Goal: Information Seeking & Learning: Learn about a topic

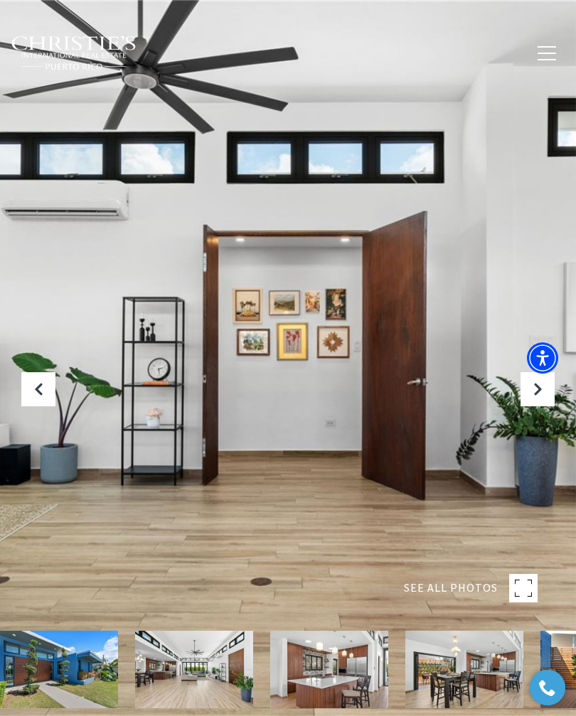
click at [537, 394] on icon "Next Slide" at bounding box center [537, 389] width 14 height 14
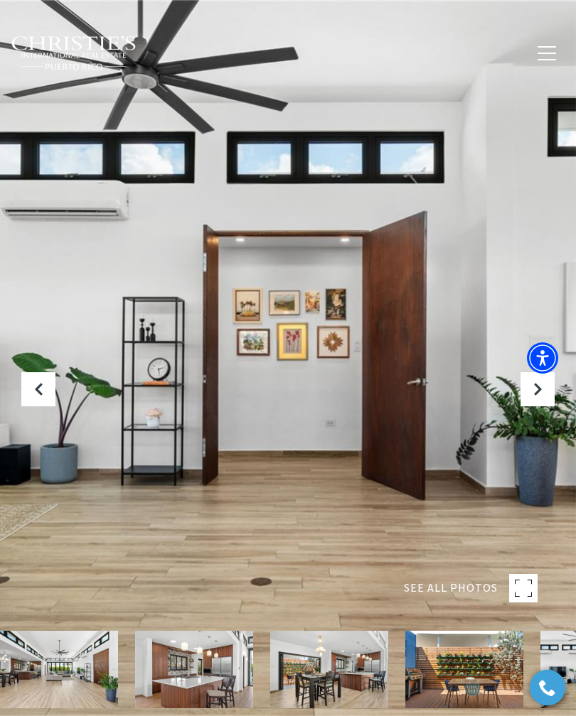
click at [541, 397] on button "Next Slide" at bounding box center [537, 389] width 34 height 34
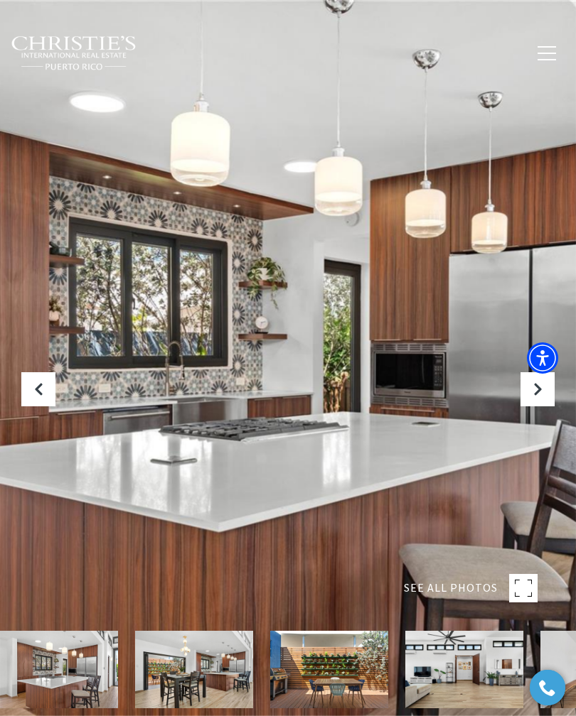
click at [544, 397] on button "Next Slide" at bounding box center [537, 389] width 34 height 34
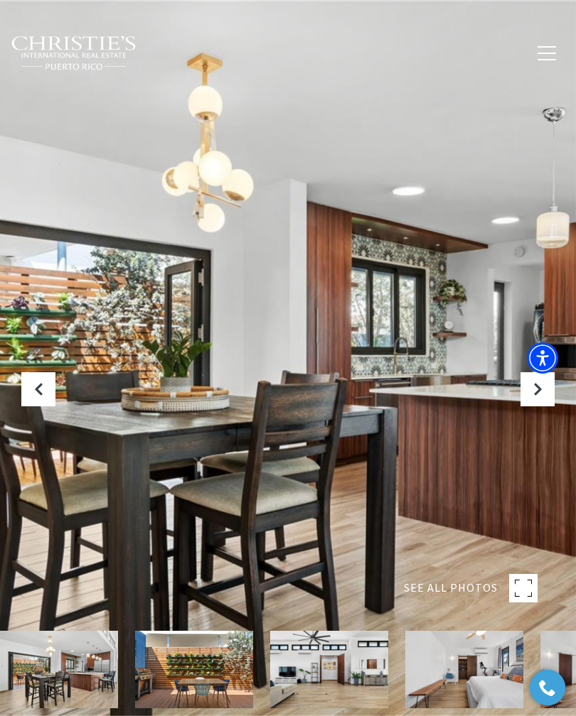
click at [542, 398] on button "Next Slide" at bounding box center [537, 389] width 34 height 34
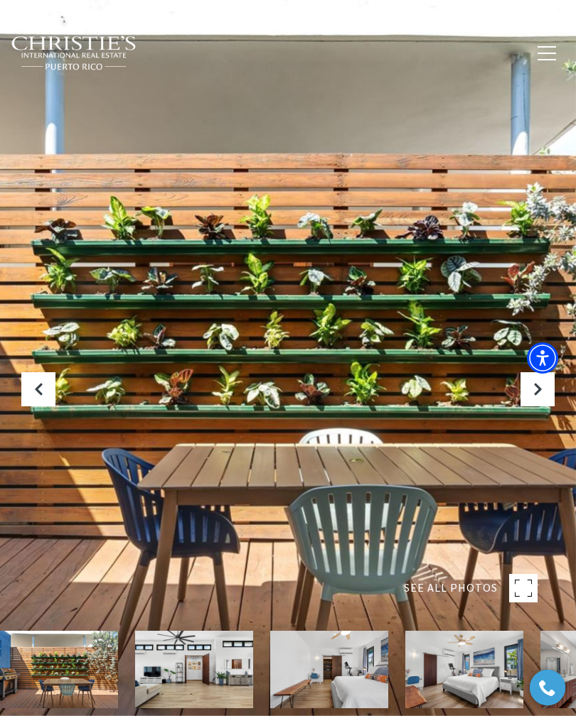
click at [540, 397] on button "Next Slide" at bounding box center [537, 389] width 34 height 34
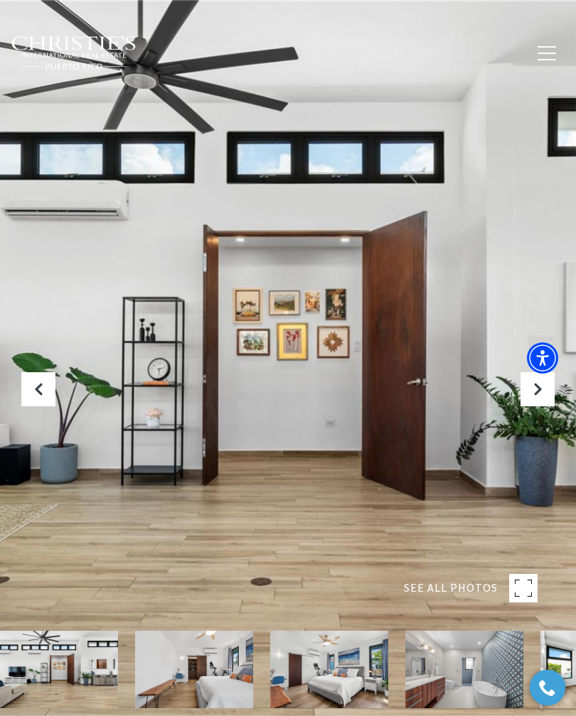
click at [544, 394] on button "Next Slide" at bounding box center [537, 389] width 34 height 34
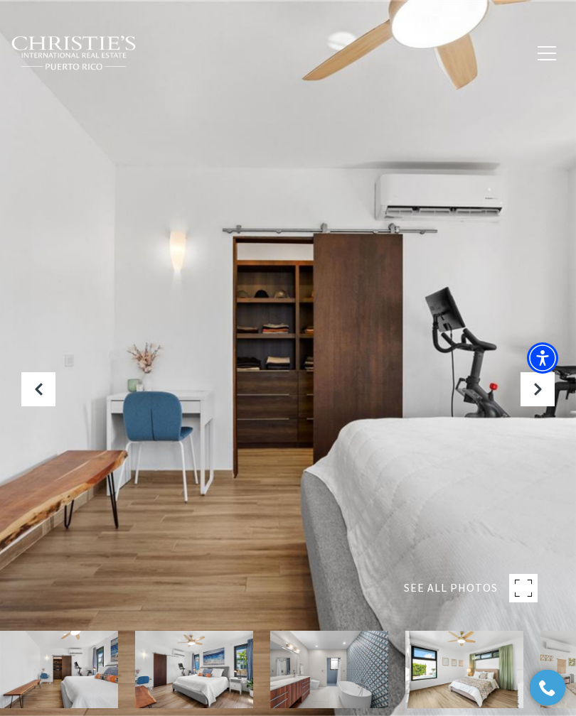
click at [546, 394] on button "Next Slide" at bounding box center [537, 389] width 34 height 34
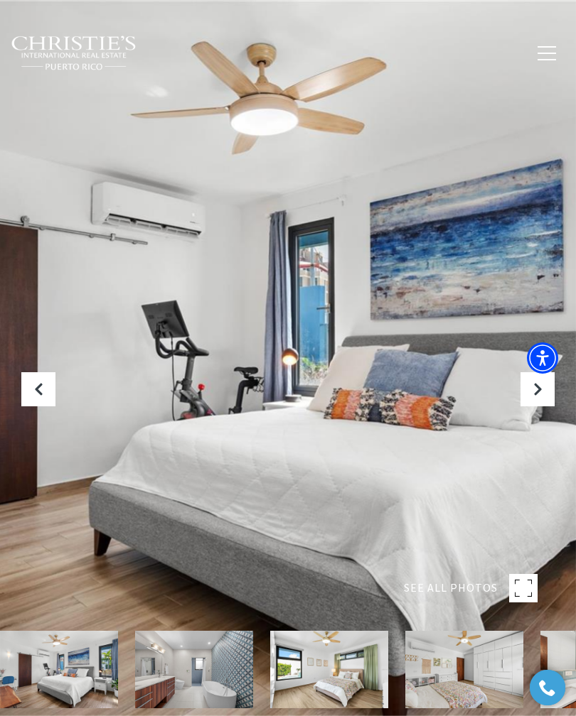
click at [547, 391] on button "Next Slide" at bounding box center [537, 389] width 34 height 34
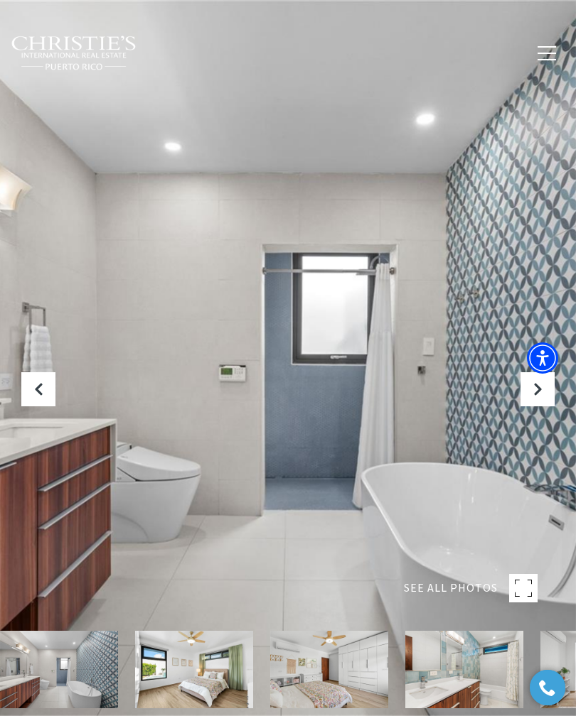
click at [539, 398] on button "Next Slide" at bounding box center [537, 389] width 34 height 34
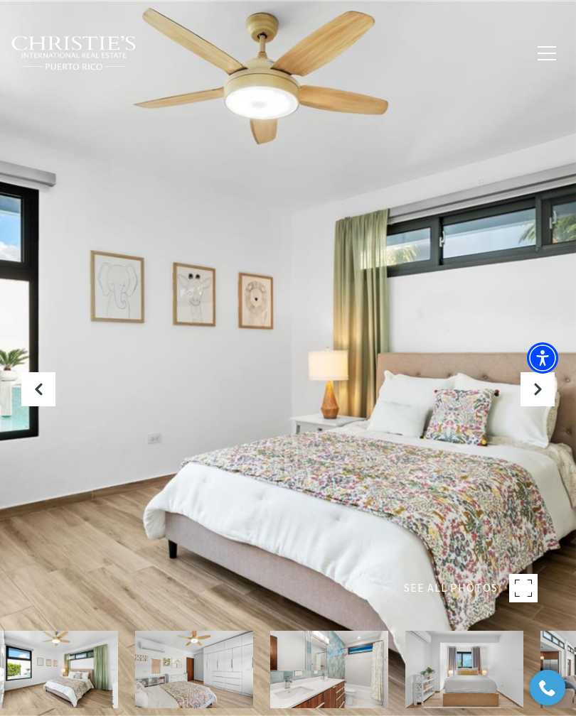
click at [539, 399] on button "Next Slide" at bounding box center [537, 389] width 34 height 34
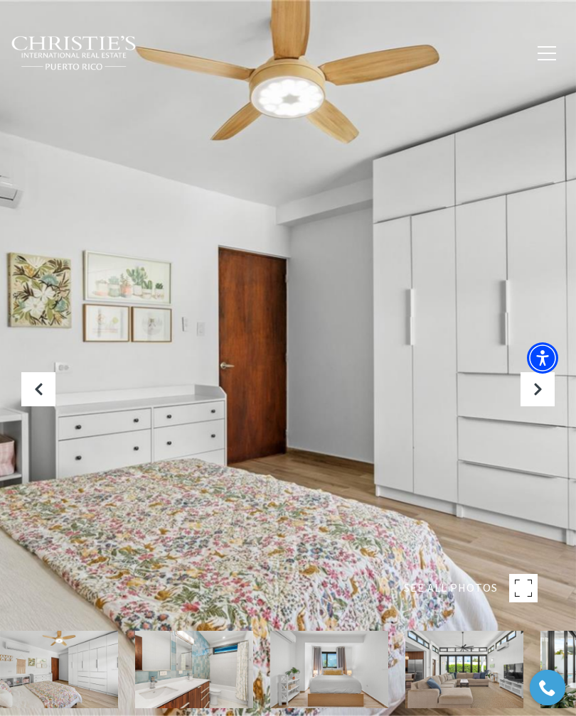
click at [539, 398] on button "Next Slide" at bounding box center [537, 389] width 34 height 34
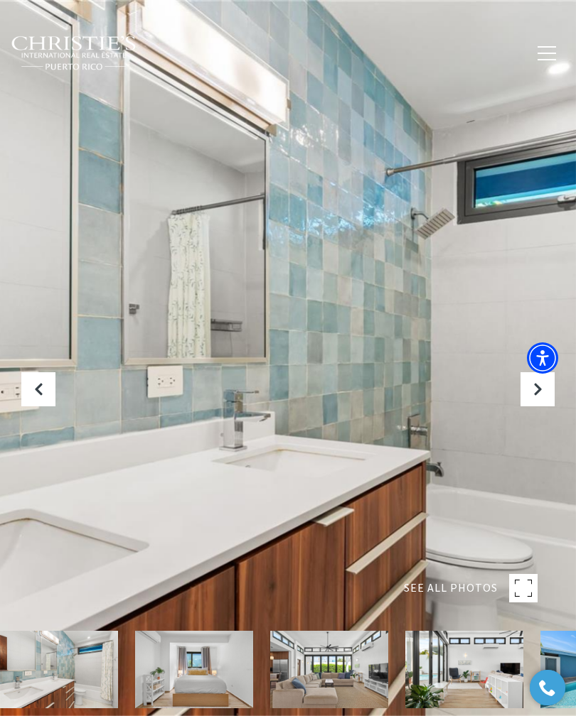
click at [538, 404] on button "Next Slide" at bounding box center [537, 389] width 34 height 34
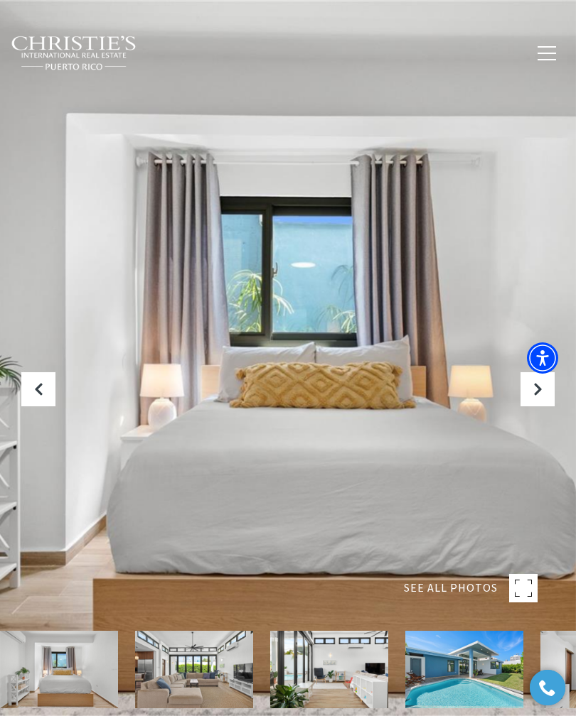
click at [541, 398] on button "Next Slide" at bounding box center [537, 389] width 34 height 34
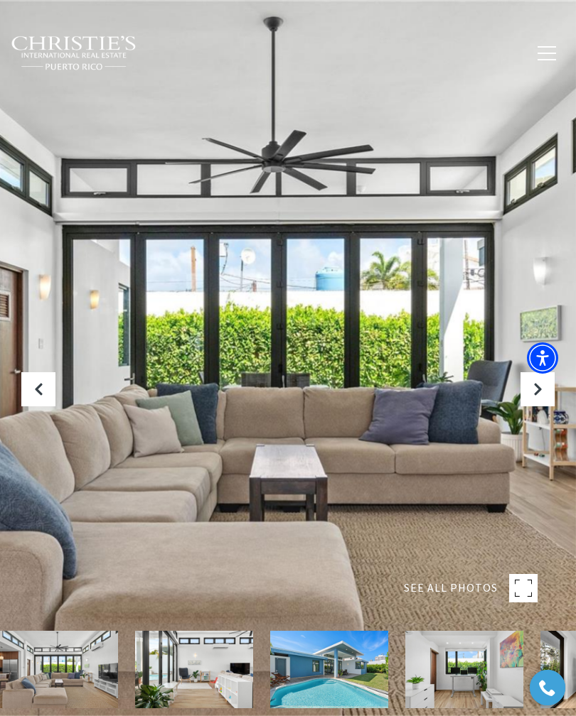
click at [541, 396] on icon "Next Slide" at bounding box center [537, 389] width 14 height 14
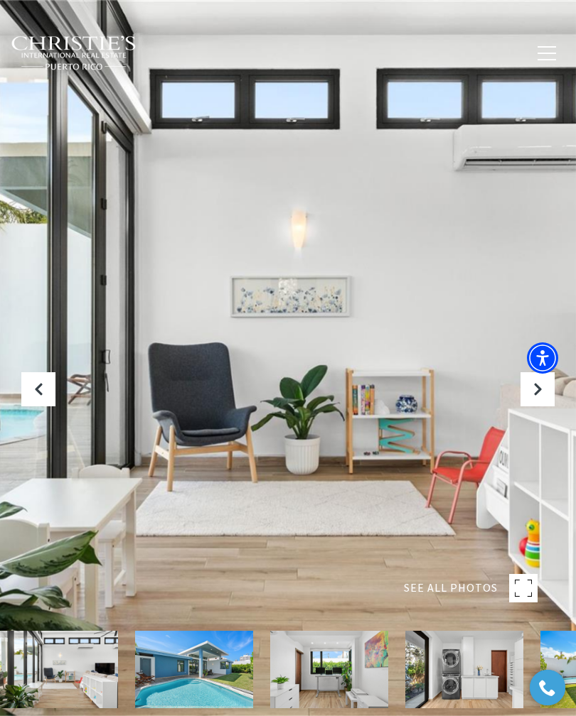
click at [541, 399] on button "Next Slide" at bounding box center [537, 389] width 34 height 34
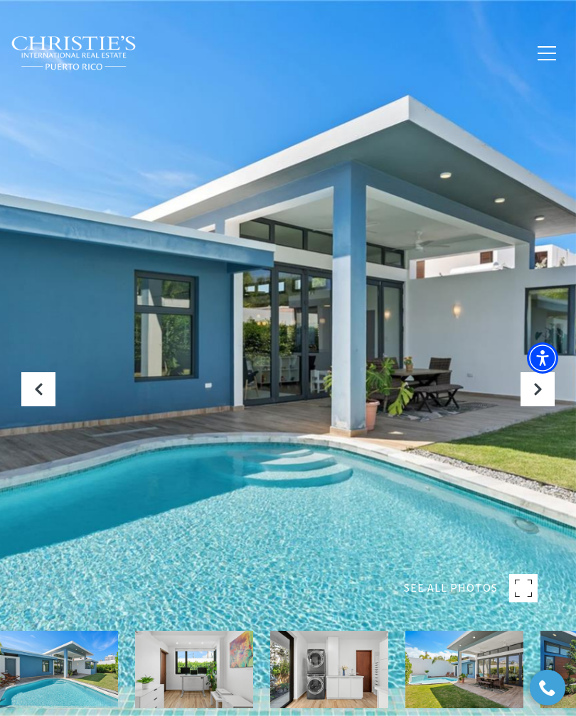
click at [539, 394] on icon "Next Slide" at bounding box center [537, 389] width 14 height 14
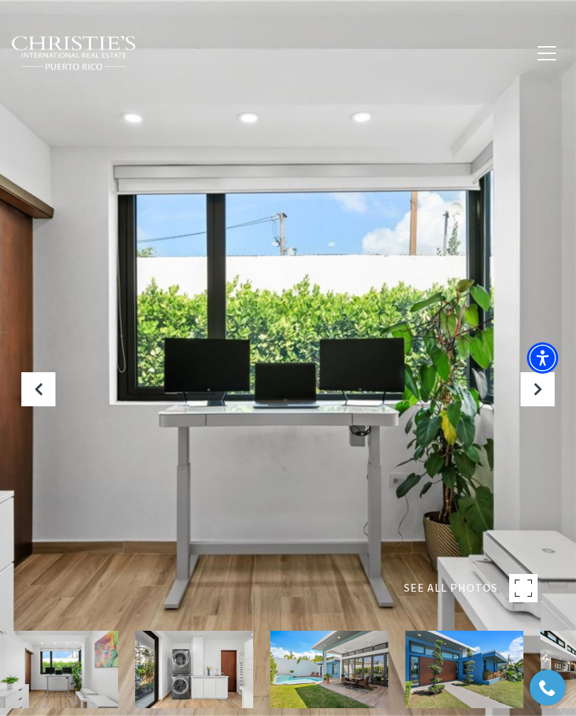
click at [544, 392] on icon "Next Slide" at bounding box center [537, 389] width 14 height 14
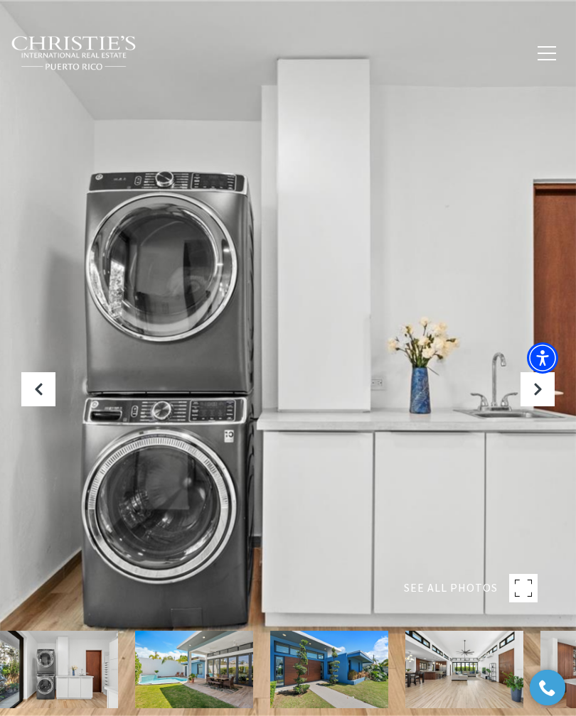
click at [544, 395] on icon "Next Slide" at bounding box center [537, 389] width 14 height 14
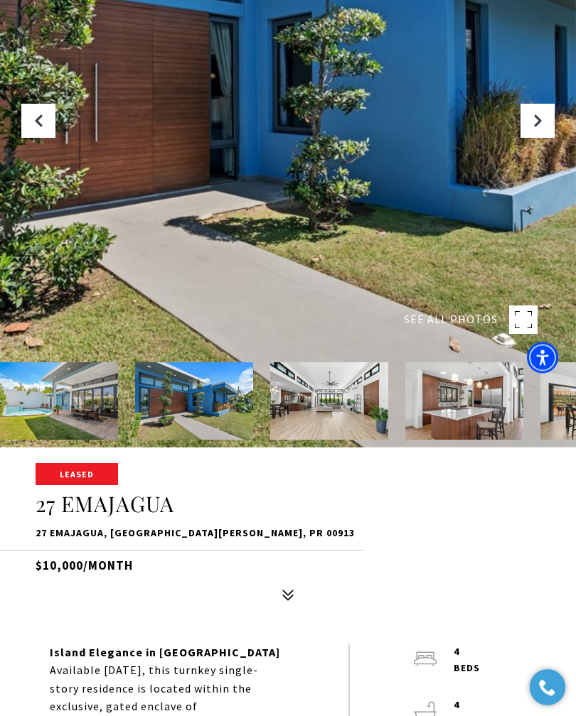
scroll to position [274, 0]
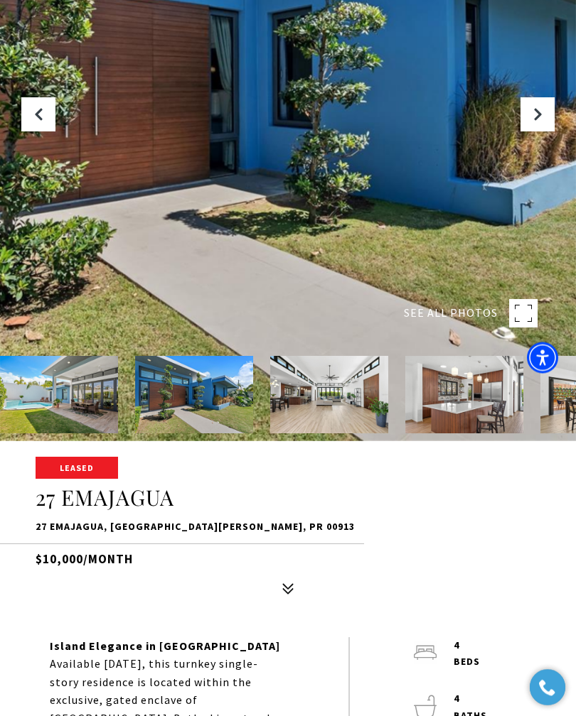
click at [524, 318] on rect at bounding box center [523, 314] width 28 height 28
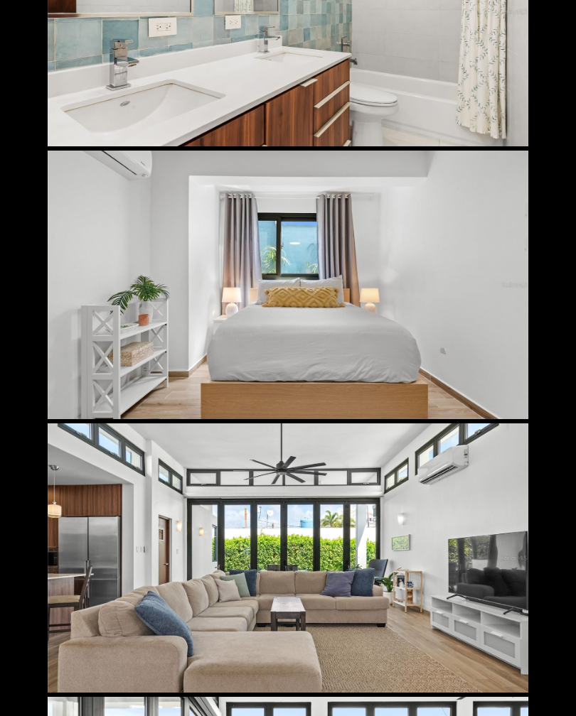
scroll to position [296, 0]
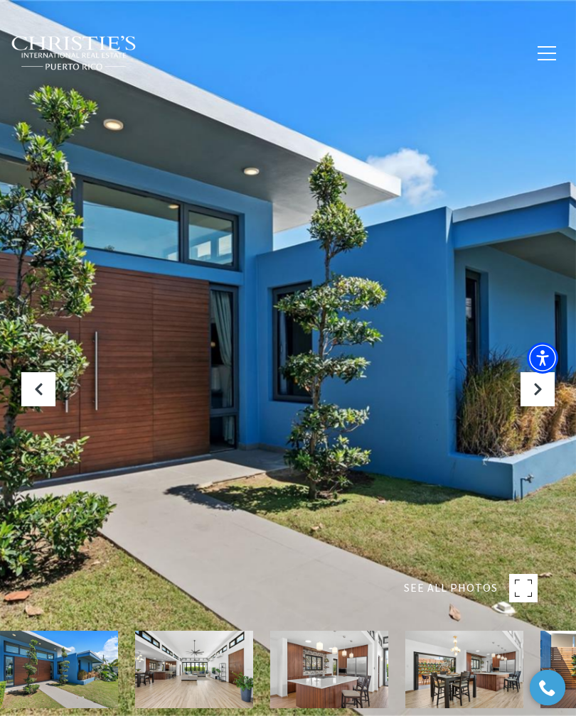
click at [544, 60] on button "button" at bounding box center [546, 53] width 37 height 41
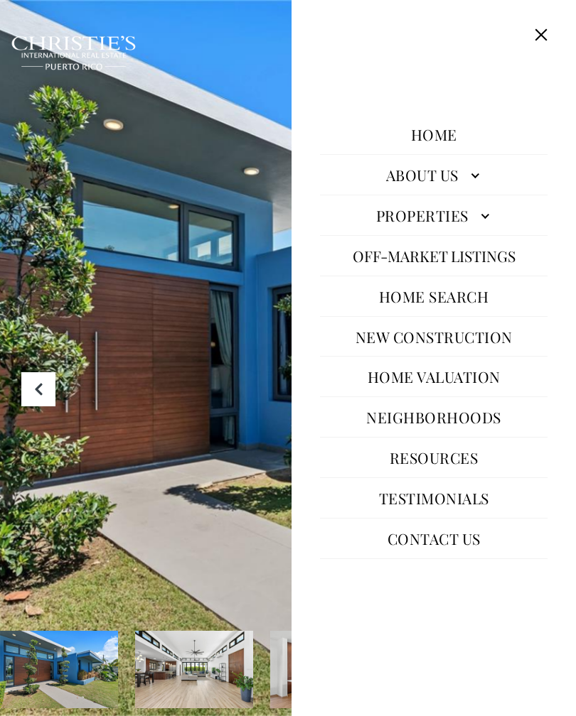
click at [224, 352] on div at bounding box center [288, 358] width 576 height 716
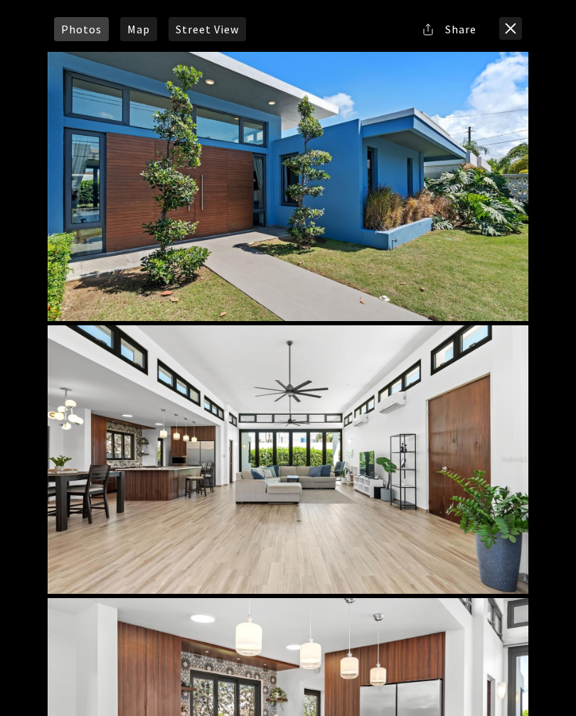
click at [511, 36] on button "close modal" at bounding box center [510, 28] width 23 height 23
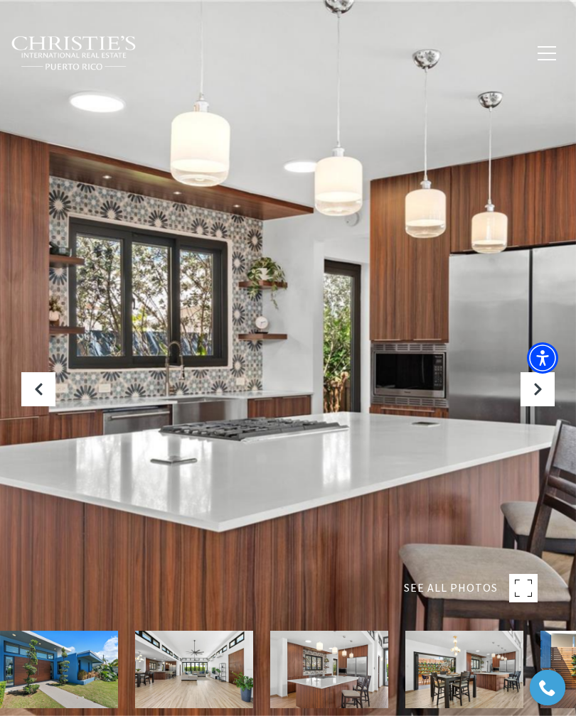
click at [541, 394] on icon "Next Slide" at bounding box center [537, 389] width 14 height 14
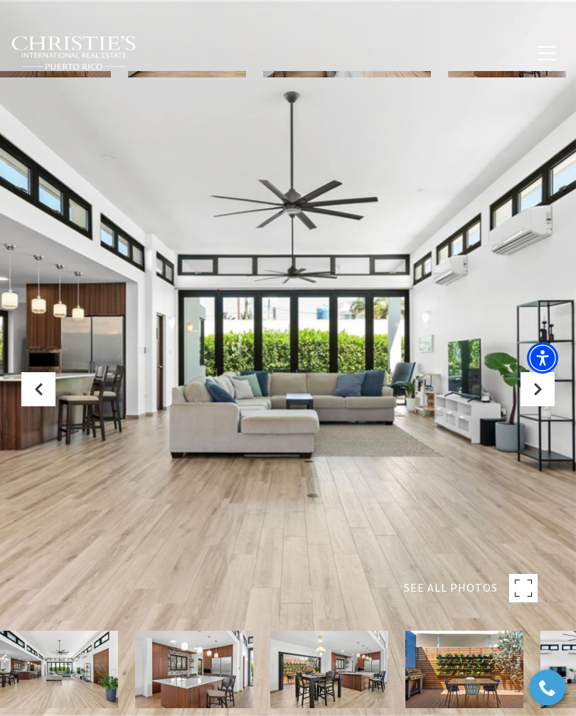
click at [525, 586] on rect at bounding box center [523, 588] width 28 height 28
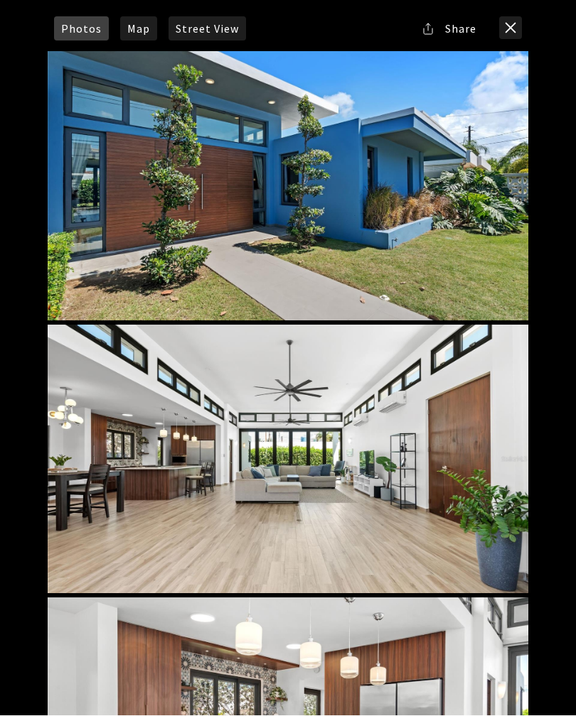
click at [521, 36] on button "close modal" at bounding box center [510, 28] width 23 height 23
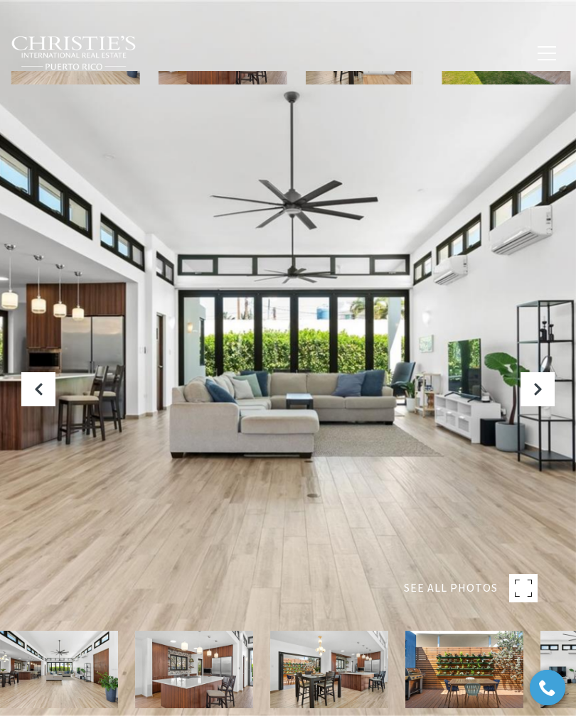
click at [48, 389] on button "Previous Slide" at bounding box center [38, 389] width 34 height 34
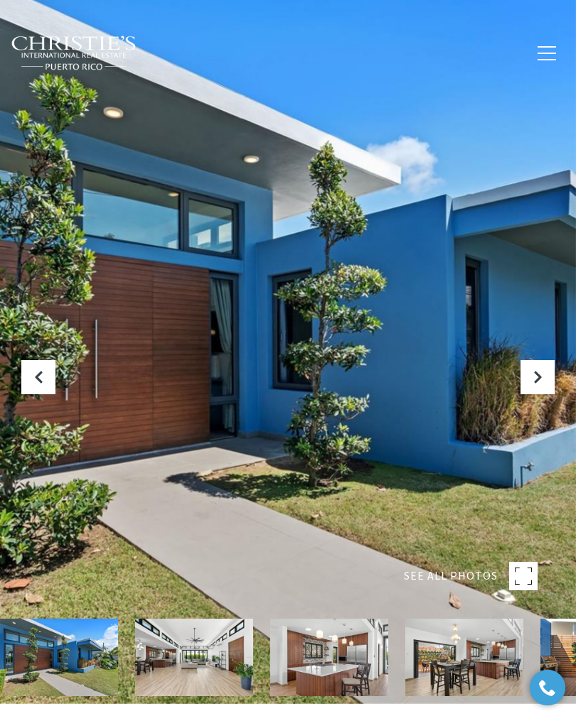
scroll to position [13, 0]
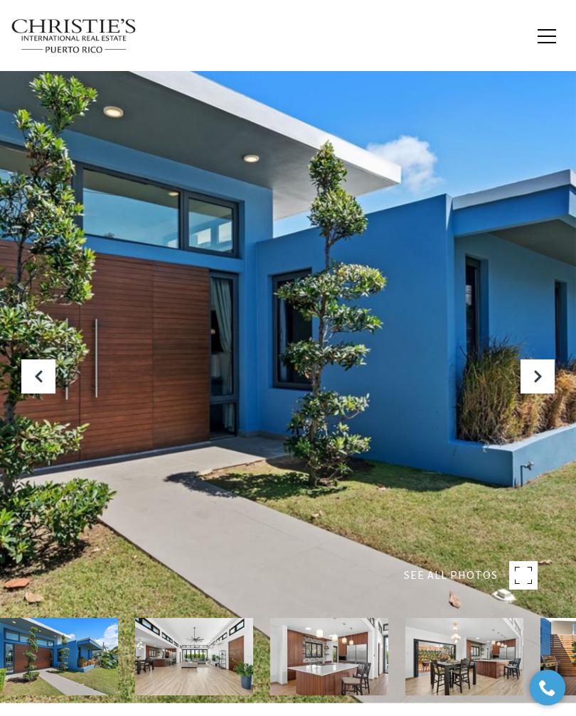
click at [539, 377] on icon "Next Slide" at bounding box center [537, 377] width 14 height 14
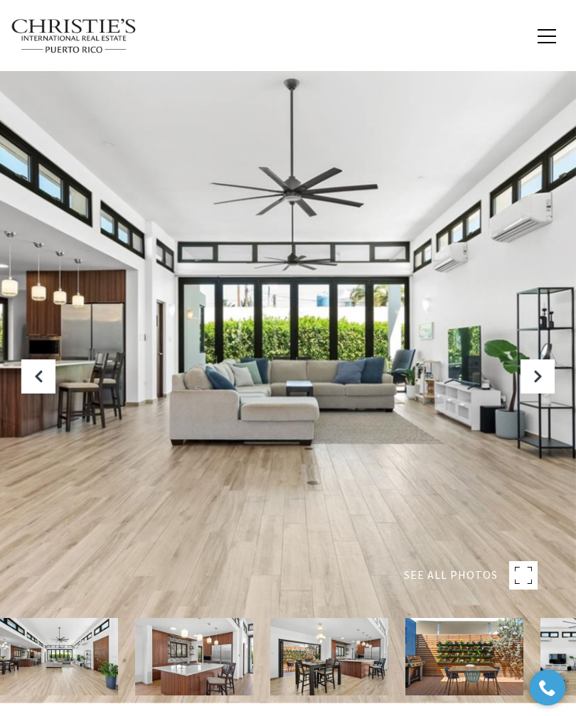
click at [535, 388] on button "Next Slide" at bounding box center [537, 377] width 34 height 34
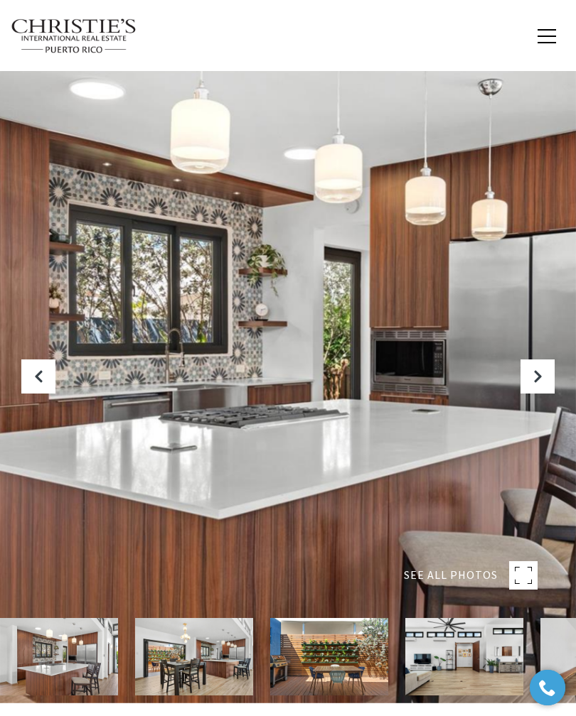
click at [539, 389] on button "Next Slide" at bounding box center [537, 377] width 34 height 34
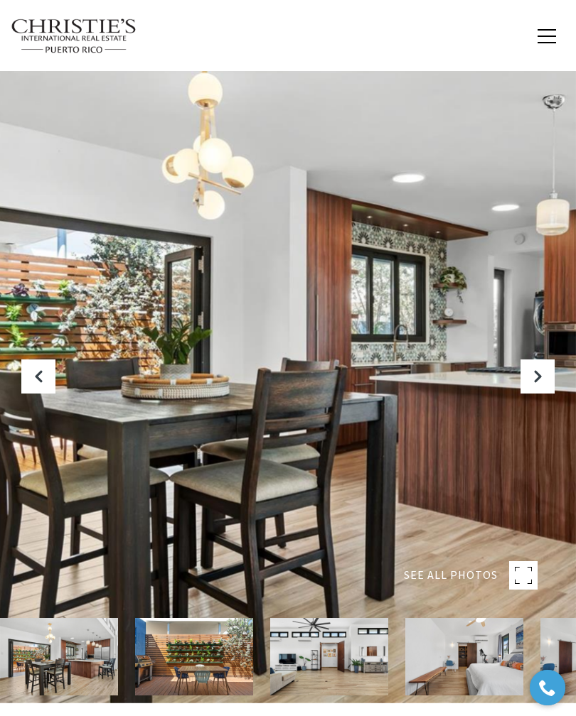
click at [547, 386] on button "Next Slide" at bounding box center [537, 377] width 34 height 34
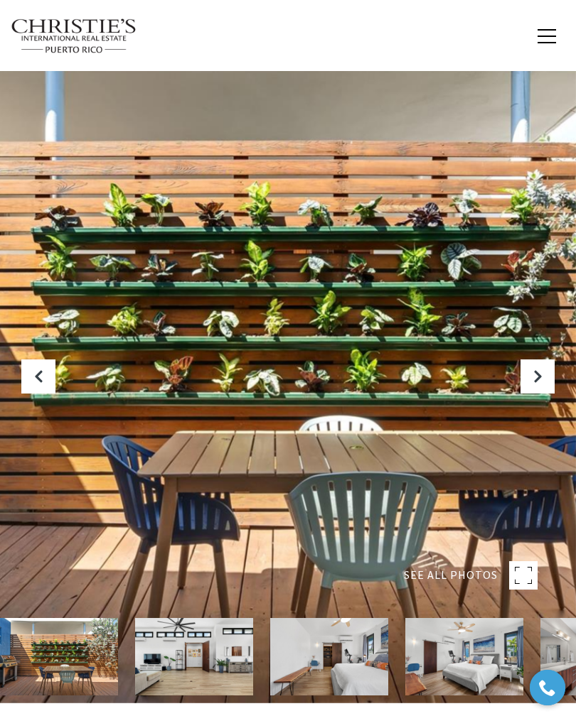
click at [548, 385] on button "Next Slide" at bounding box center [537, 377] width 34 height 34
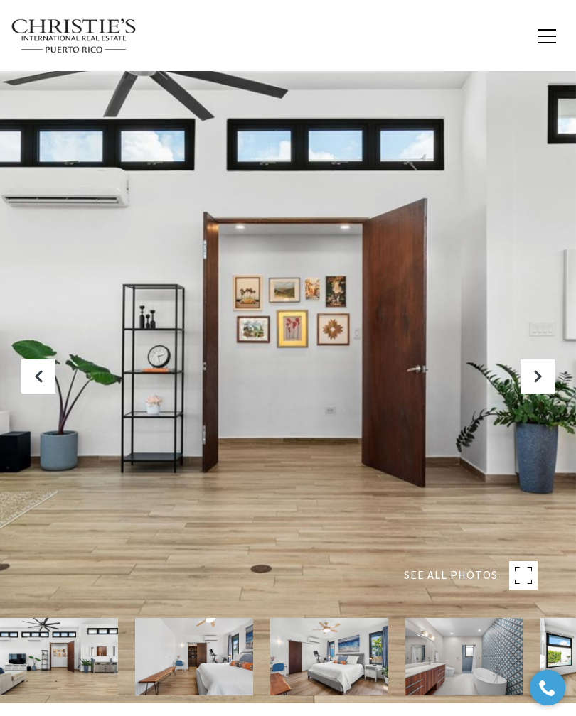
click at [551, 382] on button "Next Slide" at bounding box center [537, 377] width 34 height 34
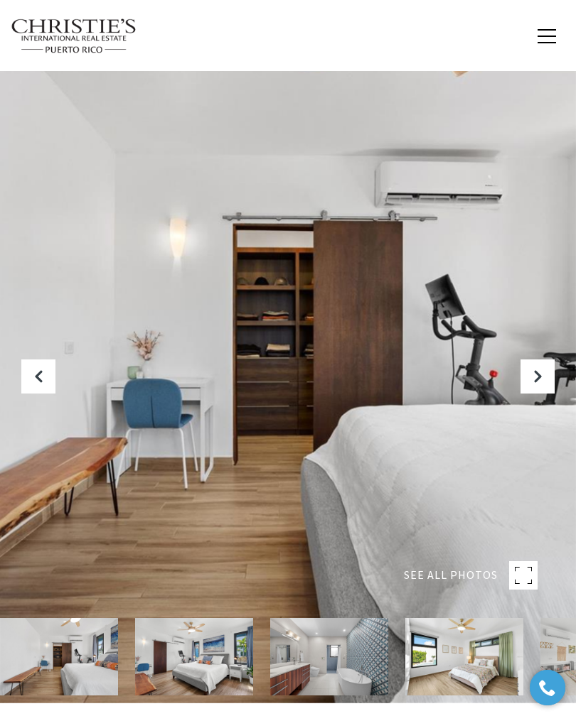
click at [551, 382] on button "Next Slide" at bounding box center [537, 377] width 34 height 34
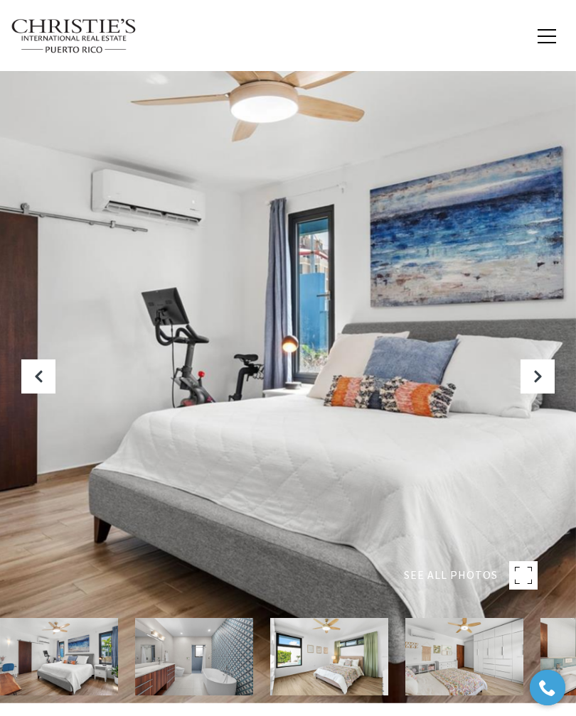
click at [551, 383] on button "Next Slide" at bounding box center [537, 377] width 34 height 34
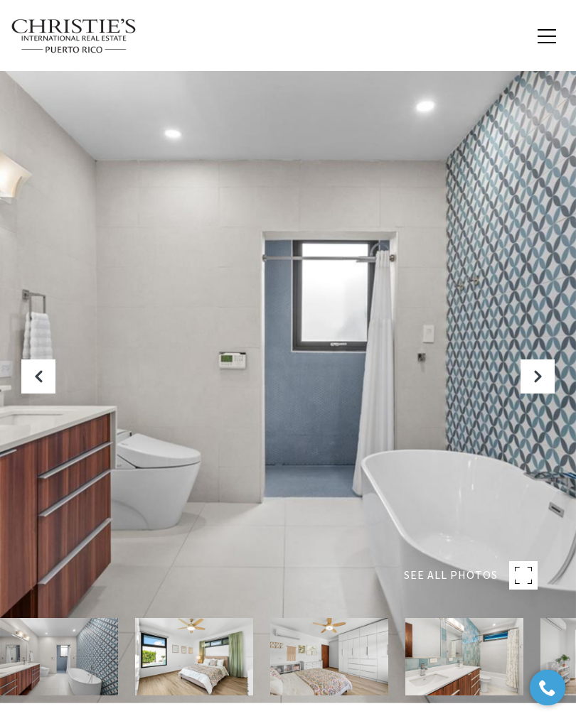
click at [551, 384] on button "Next Slide" at bounding box center [537, 377] width 34 height 34
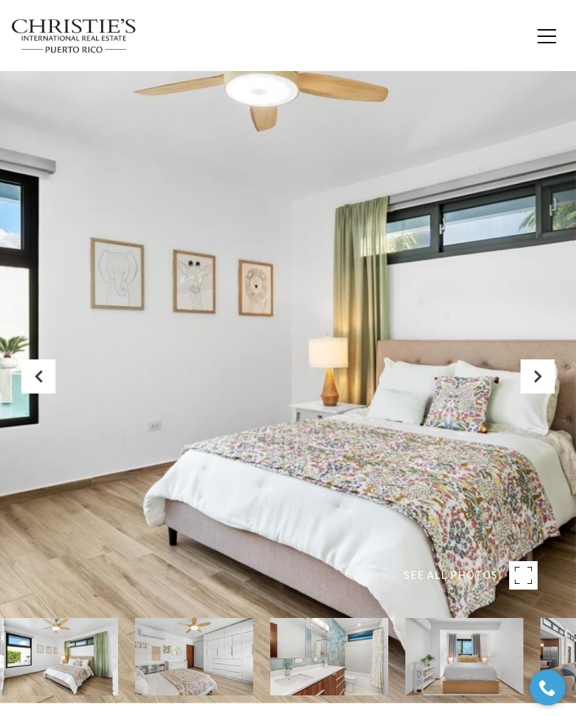
click at [553, 382] on button "Next Slide" at bounding box center [537, 377] width 34 height 34
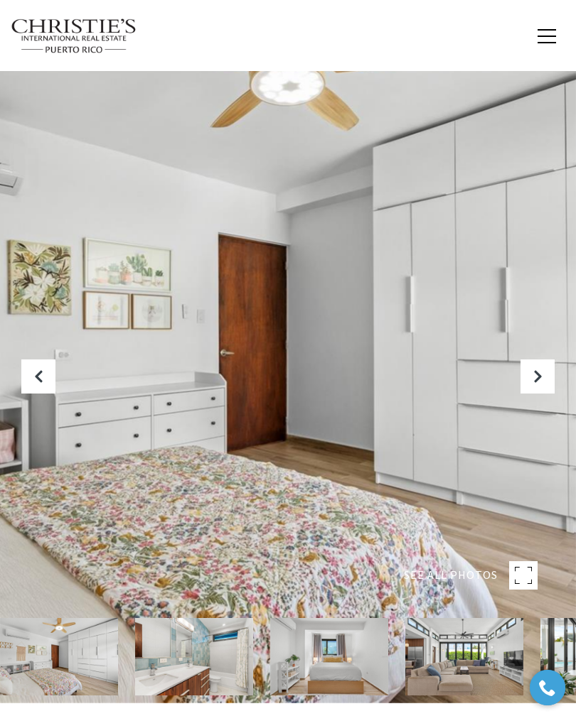
click at [554, 379] on button "Next Slide" at bounding box center [537, 377] width 34 height 34
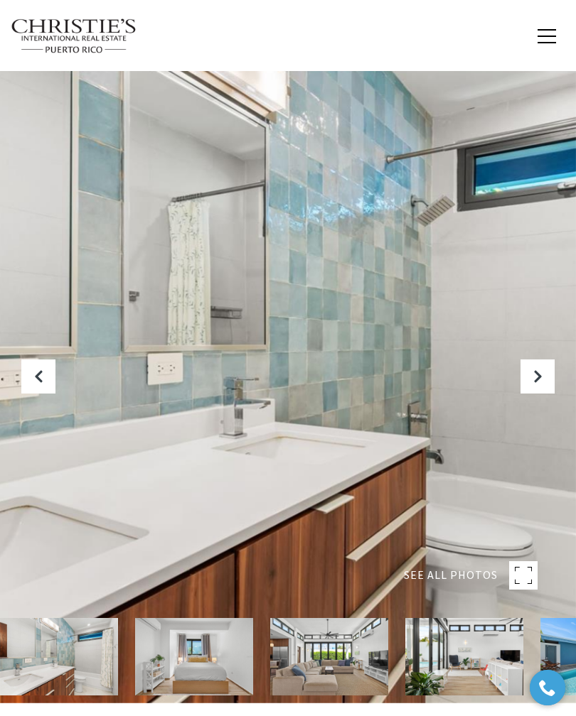
click at [555, 379] on div at bounding box center [288, 345] width 576 height 716
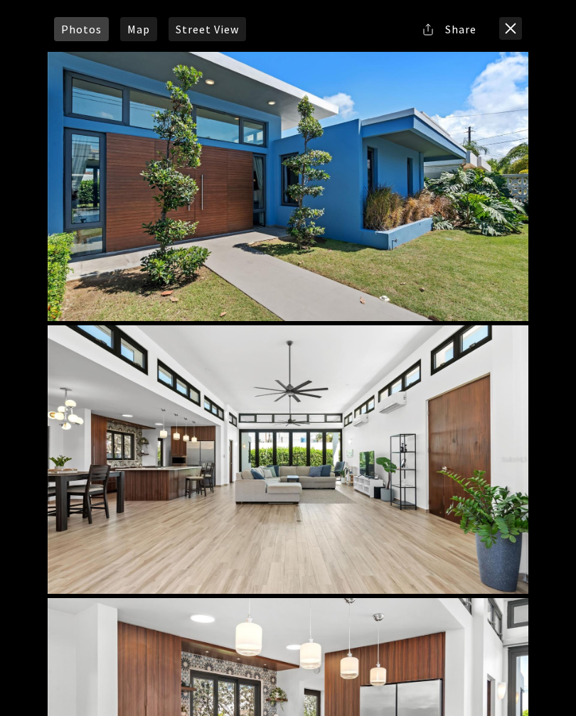
scroll to position [0, 0]
click at [470, 240] on div at bounding box center [288, 186] width 480 height 269
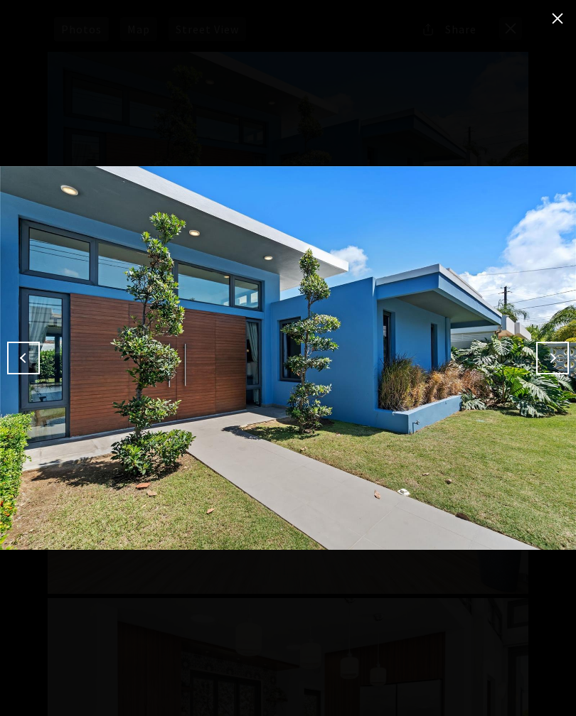
click at [507, 319] on img at bounding box center [288, 358] width 576 height 645
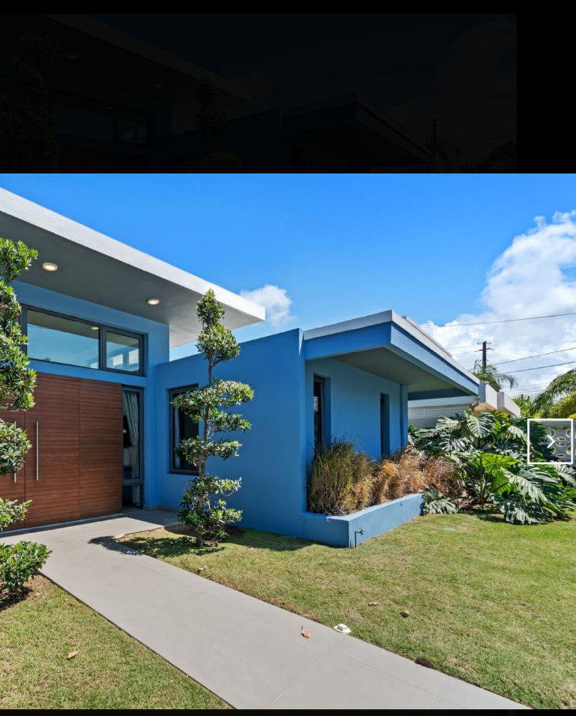
click at [536, 342] on button "Next" at bounding box center [552, 358] width 33 height 33
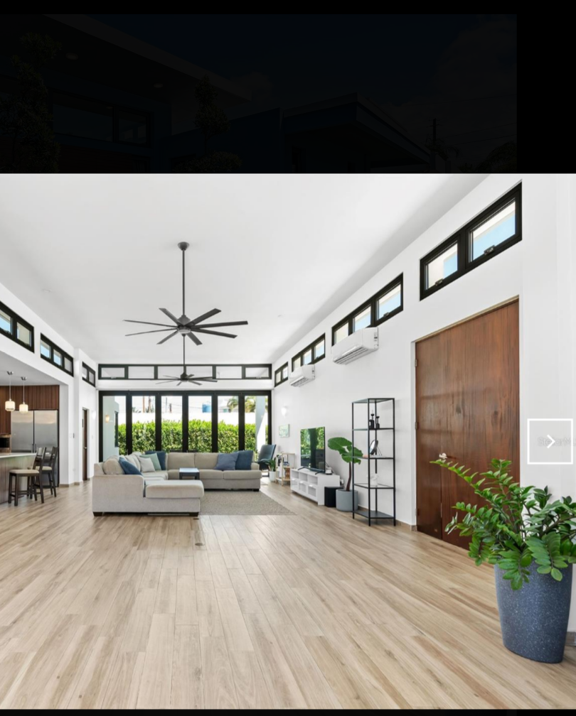
click at [536, 342] on button "Next" at bounding box center [552, 358] width 33 height 33
